Goal: Find specific page/section: Find specific page/section

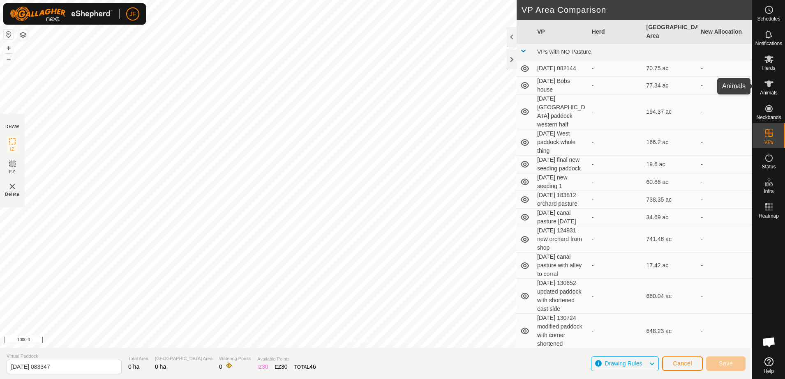
click at [767, 81] on icon at bounding box center [768, 84] width 9 height 7
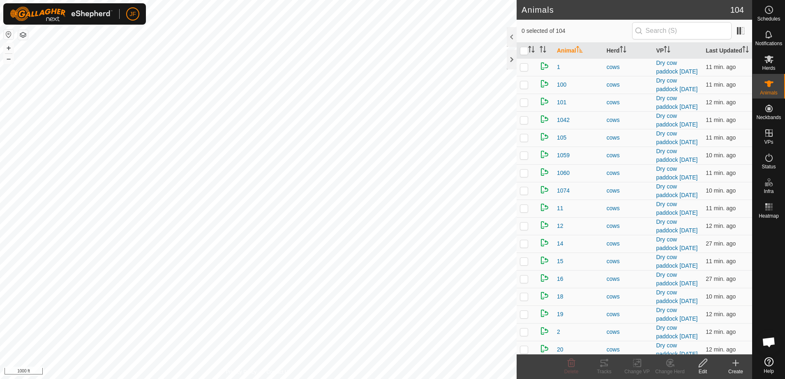
click at [0, 206] on html "JF Schedules Notifications Herds Animals Neckbands VPs Status Infra Heatmap Hel…" at bounding box center [392, 189] width 785 height 379
click at [0, 170] on html "JF Schedules Notifications Herds Animals Neckbands VPs Status Infra Heatmap Hel…" at bounding box center [392, 189] width 785 height 379
click at [0, 233] on html "JF Schedules Notifications Herds Animals Neckbands VPs Status Infra Heatmap Hel…" at bounding box center [392, 189] width 785 height 379
click at [0, 192] on html "JF Schedules Notifications Herds Animals Neckbands VPs Status Infra Heatmap Hel…" at bounding box center [392, 189] width 785 height 379
click at [0, 160] on html "JF Schedules Notifications Herds Animals Neckbands VPs Status Infra Heatmap Hel…" at bounding box center [392, 189] width 785 height 379
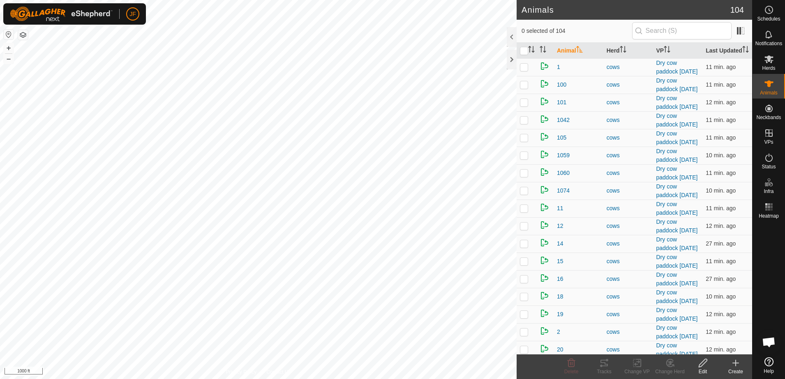
click at [0, 183] on html "JF Schedules Notifications Herds Animals Neckbands VPs Status Infra Heatmap Hel…" at bounding box center [392, 189] width 785 height 379
click at [0, 204] on html "JF Schedules Notifications Herds Animals Neckbands VPs Status Infra Heatmap Hel…" at bounding box center [392, 189] width 785 height 379
click at [0, 172] on html "JF Schedules Notifications Herds Animals Neckbands VPs Status Infra Heatmap Hel…" at bounding box center [392, 189] width 785 height 379
